Goal: Information Seeking & Learning: Learn about a topic

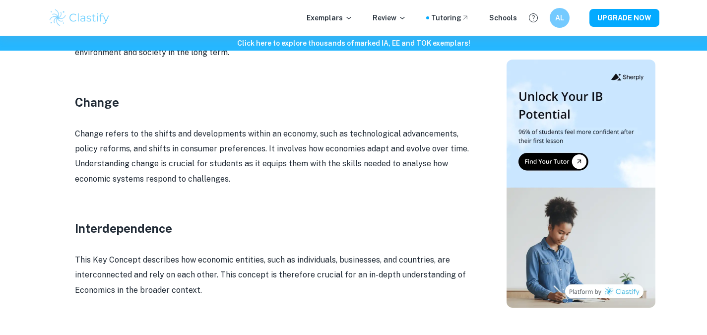
scroll to position [1355, 0]
click at [184, 146] on p "Change refers to the shifts and developments within an economy, such as technol…" at bounding box center [273, 157] width 397 height 61
click at [175, 136] on p "Change refers to the shifts and developments within an economy, such as technol…" at bounding box center [273, 157] width 397 height 61
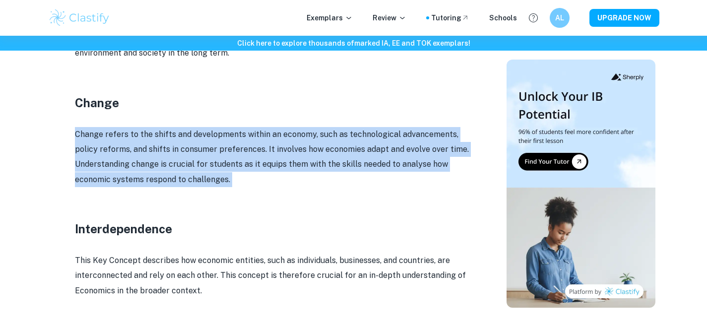
drag, startPoint x: 175, startPoint y: 136, endPoint x: 181, endPoint y: 135, distance: 6.6
click at [181, 135] on p "Change refers to the shifts and developments within an economy, such as technol…" at bounding box center [273, 157] width 397 height 61
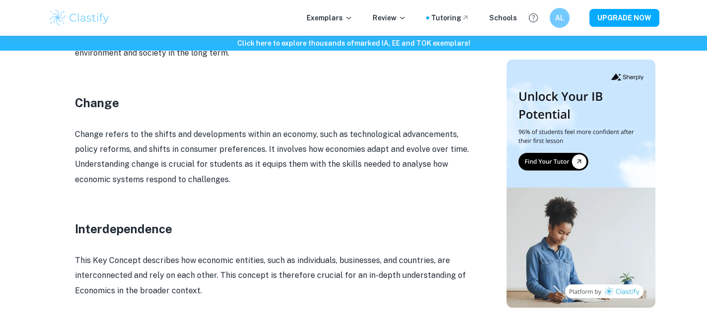
click at [85, 151] on p "Change refers to the shifts and developments within an economy, such as technol…" at bounding box center [273, 157] width 397 height 61
drag, startPoint x: 85, startPoint y: 151, endPoint x: 103, endPoint y: 150, distance: 17.4
click at [103, 150] on p "Change refers to the shifts and developments within an economy, such as technol…" at bounding box center [273, 157] width 397 height 61
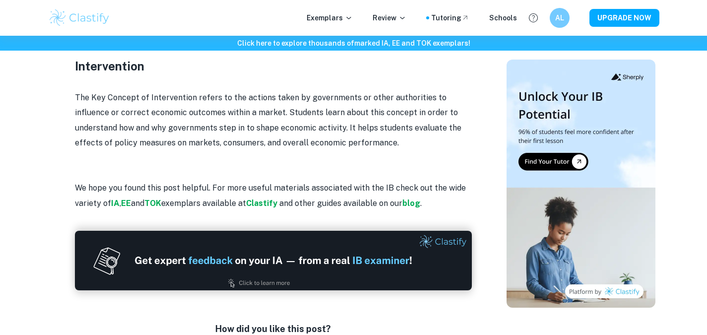
scroll to position [1629, 0]
